Goal: Obtain resource: Obtain resource

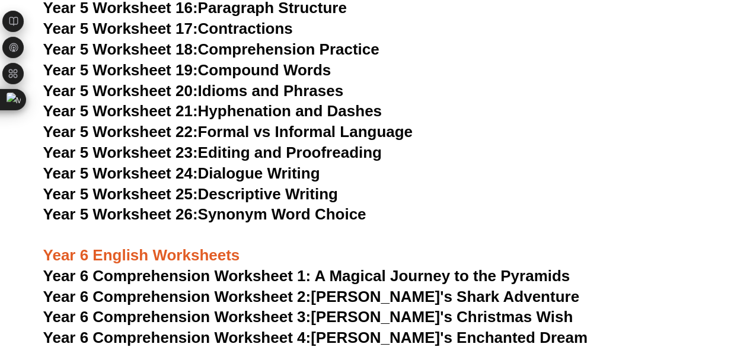
scroll to position [5705, 0]
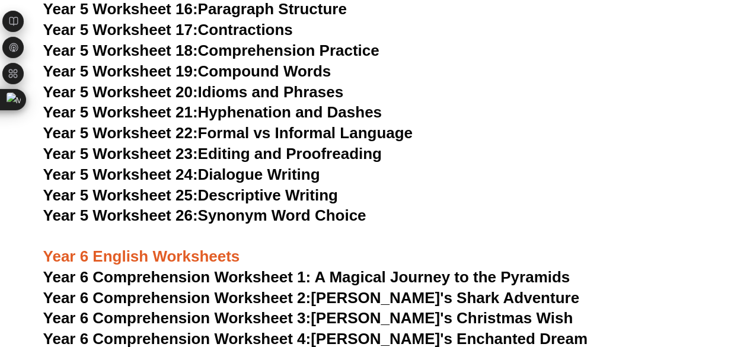
click at [282, 46] on link "Year 5 Worksheet 18: Comprehension Practice" at bounding box center [211, 51] width 336 height 18
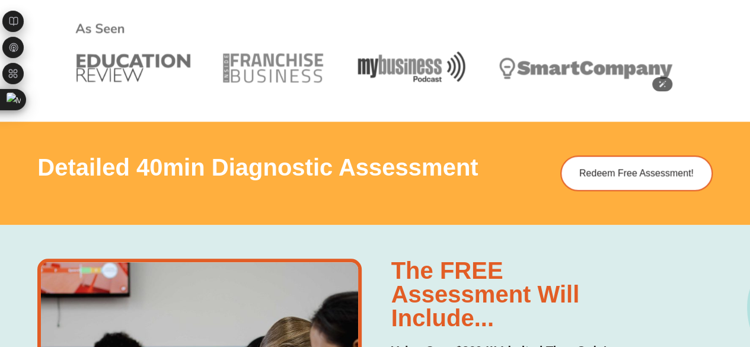
scroll to position [588, 0]
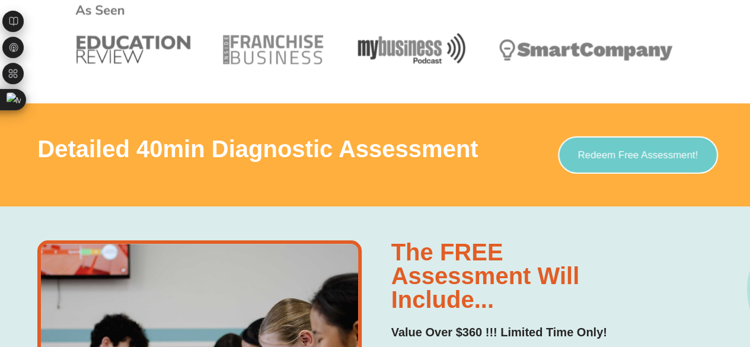
click at [575, 155] on link "Redeem Free Assessment!" at bounding box center [638, 154] width 160 height 37
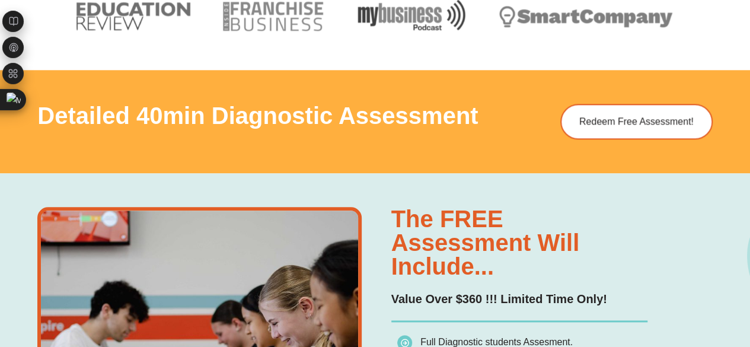
scroll to position [618, 0]
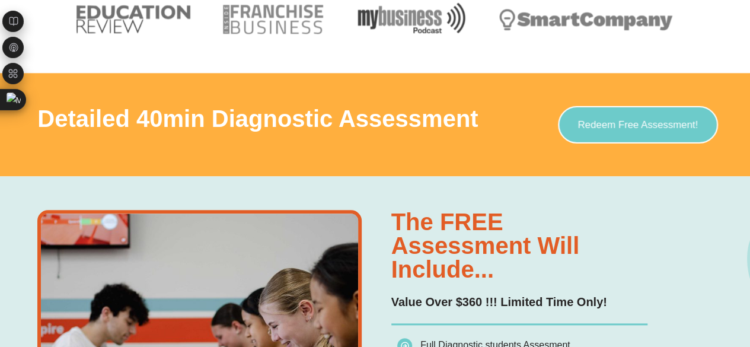
click at [655, 132] on link "Redeem Free Assessment!" at bounding box center [638, 124] width 160 height 37
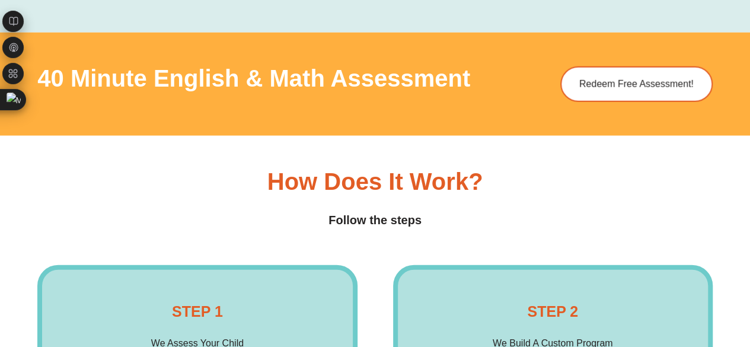
scroll to position [1544, 0]
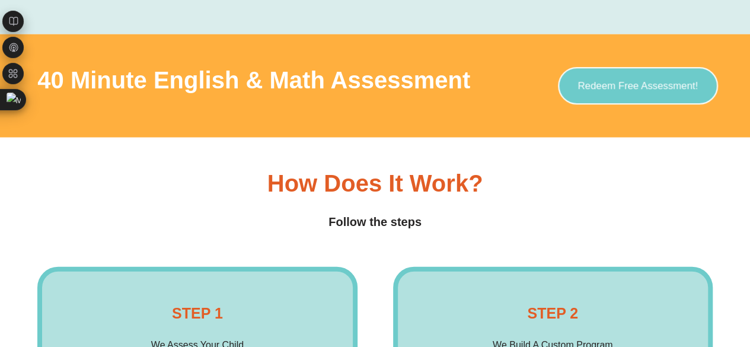
click at [648, 99] on link "Redeem Free Assessment!" at bounding box center [638, 85] width 160 height 37
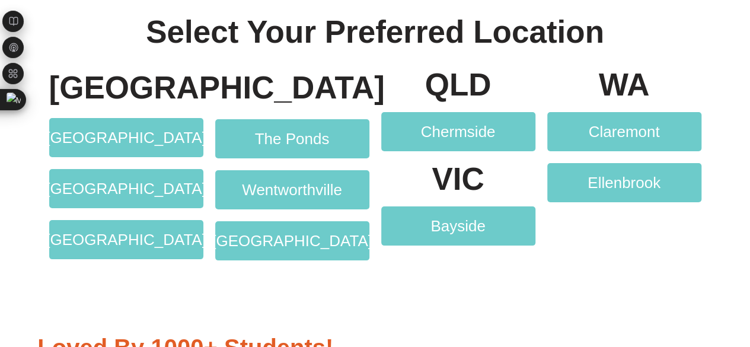
scroll to position [2228, 0]
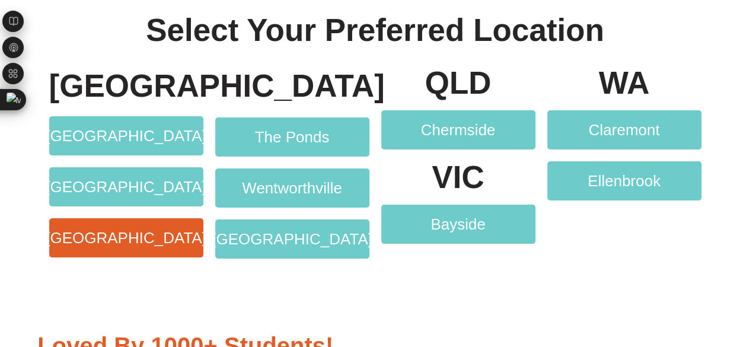
click at [184, 227] on link "[GEOGRAPHIC_DATA]" at bounding box center [126, 237] width 154 height 39
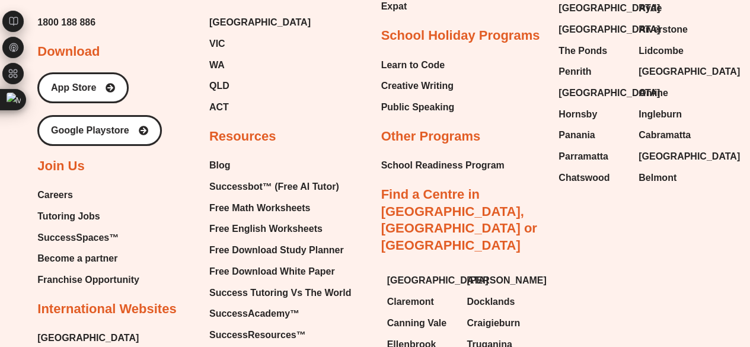
scroll to position [2253, 0]
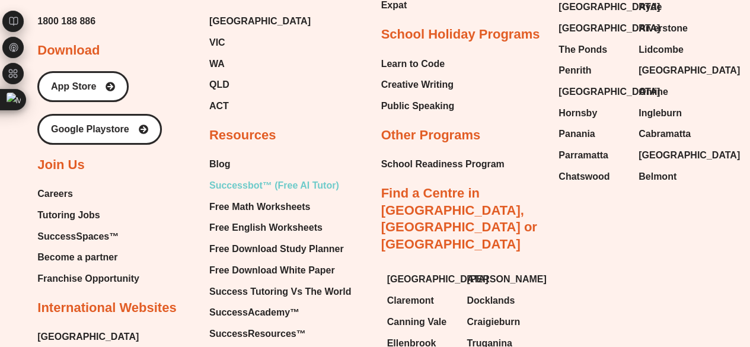
click at [285, 177] on span "Successbot™ (Free AI Tutor)" at bounding box center [274, 186] width 130 height 18
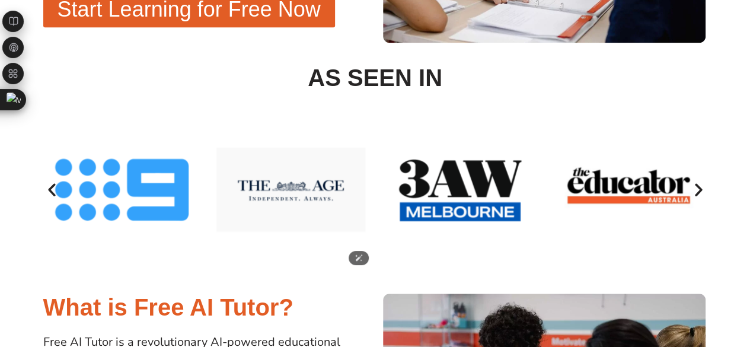
scroll to position [537, 0]
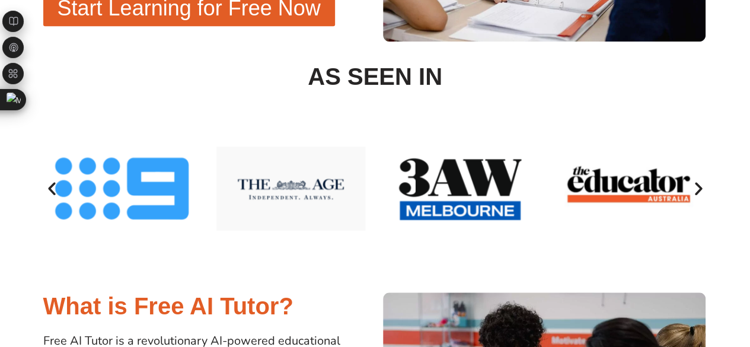
click at [698, 186] on icon "Next slide" at bounding box center [698, 188] width 17 height 17
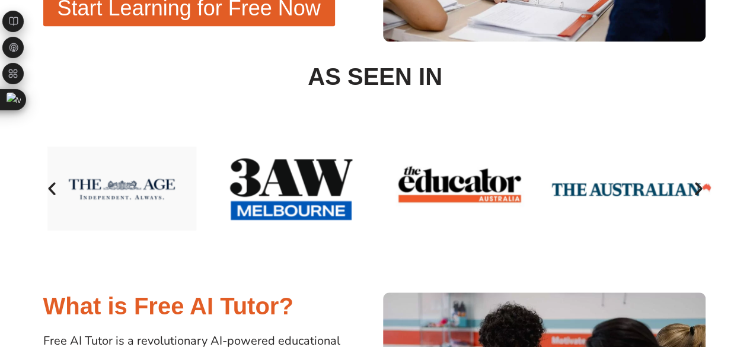
click at [701, 187] on icon "Next slide" at bounding box center [698, 188] width 17 height 17
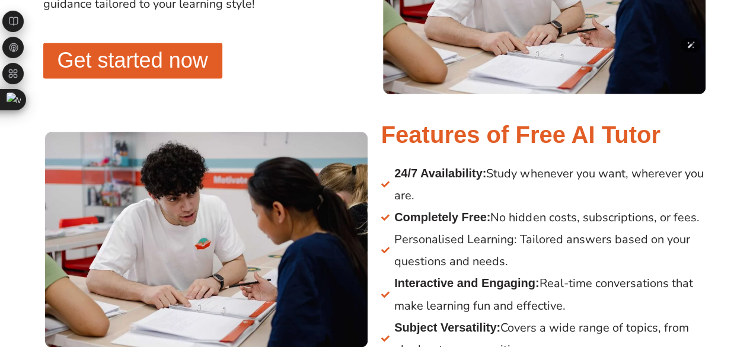
scroll to position [987, 0]
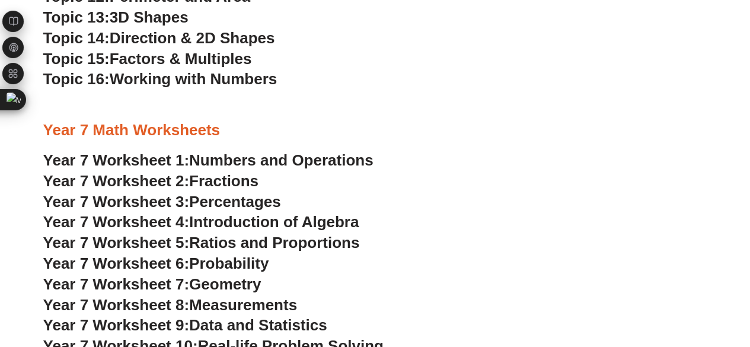
scroll to position [2786, 0]
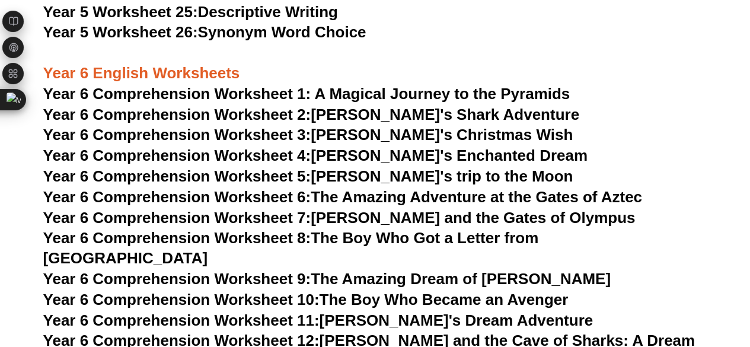
scroll to position [5907, 0]
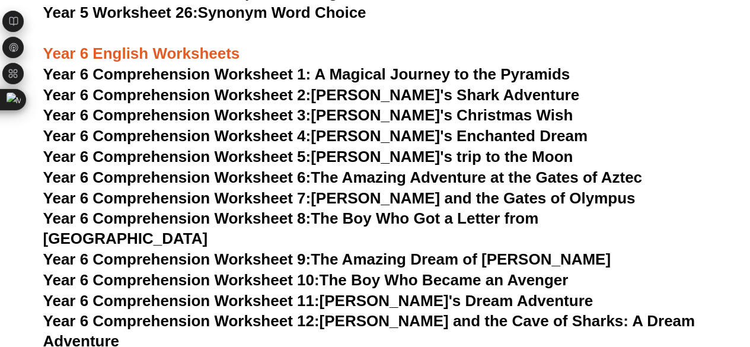
click at [282, 69] on span "Year 6 Comprehension Worksheet 1: A Magical Journey to the Pyramids" at bounding box center [306, 74] width 527 height 18
click at [382, 98] on link "Year 6 Comprehension Worksheet 2: [PERSON_NAME]'s Shark Adventure" at bounding box center [311, 95] width 536 height 18
click at [408, 114] on link "Year 6 Comprehension Worksheet 3: [PERSON_NAME]'s Christmas Wish" at bounding box center [308, 115] width 530 height 18
click at [388, 132] on link "Year 6 Comprehension Worksheet 4: [PERSON_NAME]'s Enchanted Dream" at bounding box center [315, 136] width 545 height 18
click at [390, 161] on link "Year 6 Comprehension Worksheet 5: [PERSON_NAME]'s trip to the Moon" at bounding box center [308, 157] width 530 height 18
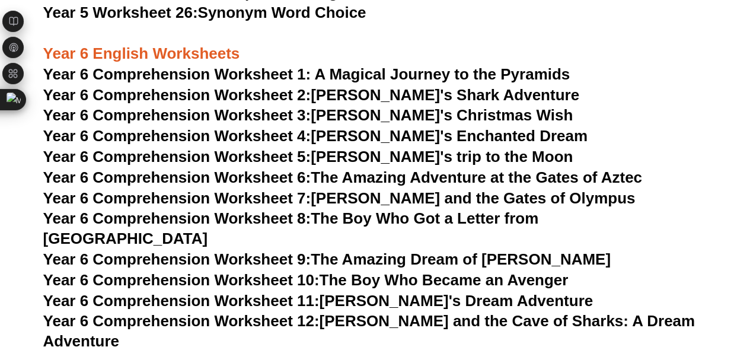
click at [253, 92] on span "Year 6 Comprehension Worksheet 2:" at bounding box center [177, 95] width 268 height 18
click at [384, 176] on link "Year 6 Comprehension Worksheet 6: The Amazing Adventure at the Gates of Aztec" at bounding box center [342, 177] width 599 height 18
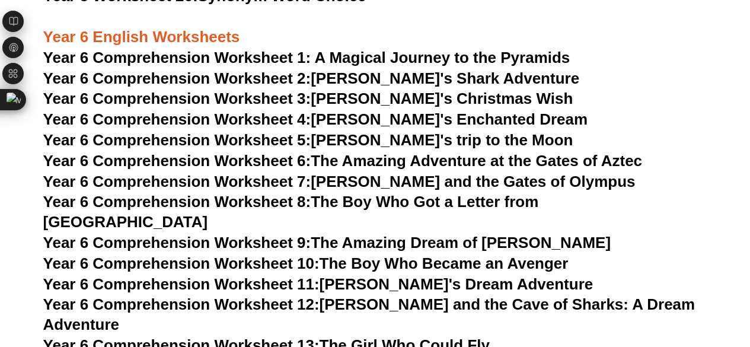
scroll to position [5922, 0]
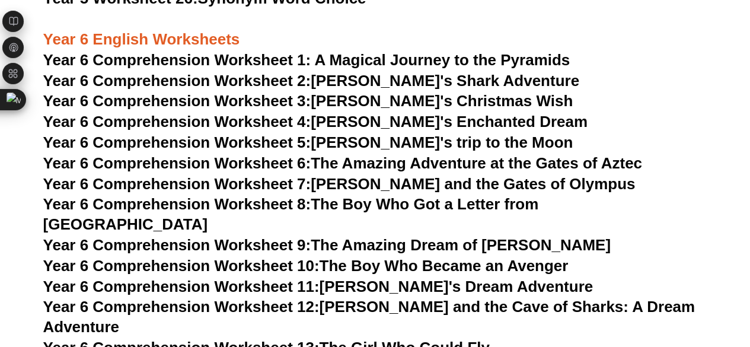
click at [429, 63] on span "Year 6 Comprehension Worksheet 1: A Magical Journey to the Pyramids" at bounding box center [306, 60] width 527 height 18
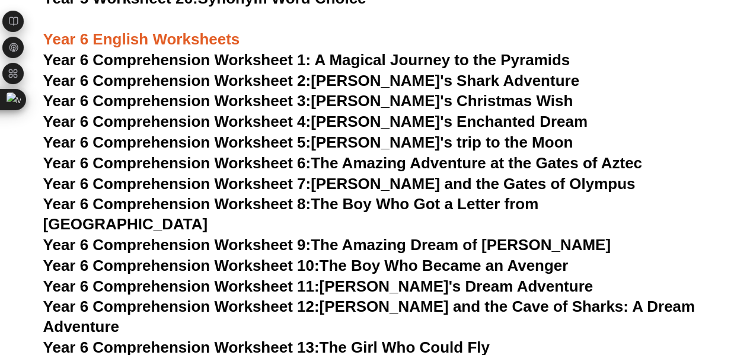
click at [460, 49] on h3 "Year 6 English Worksheets" at bounding box center [375, 29] width 664 height 40
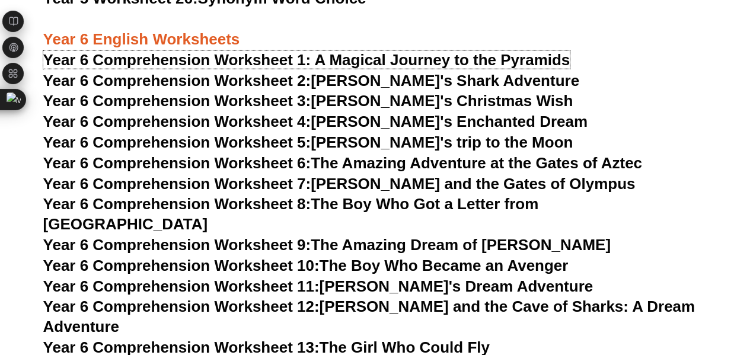
click at [515, 58] on span "Year 6 Comprehension Worksheet 1: A Magical Journey to the Pyramids" at bounding box center [306, 60] width 527 height 18
